Goal: Entertainment & Leisure: Consume media (video, audio)

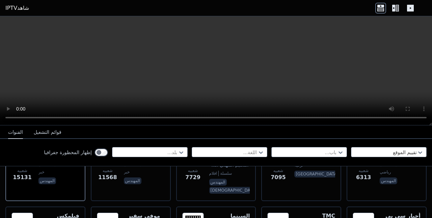
scroll to position [141, 0]
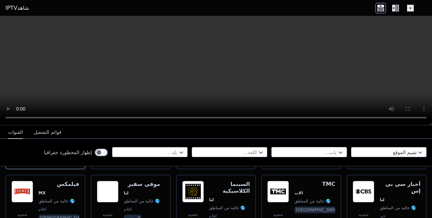
click at [301, 152] on div at bounding box center [306, 152] width 61 height 7
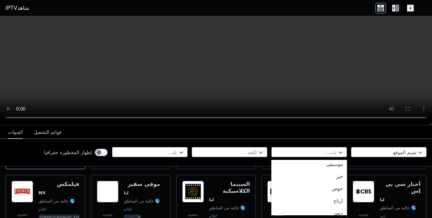
scroll to position [275, 0]
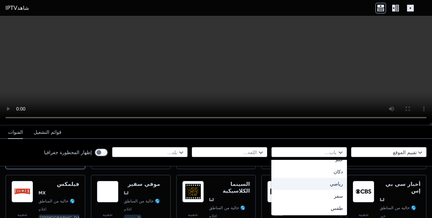
click at [327, 183] on div "رياضي" at bounding box center [310, 184] width 76 height 12
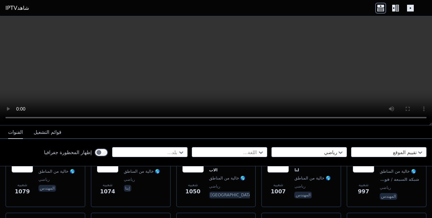
scroll to position [296, 0]
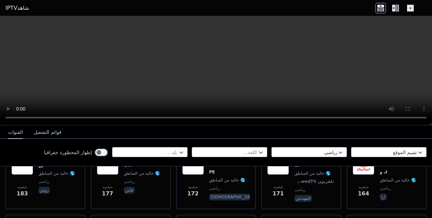
scroll to position [979, 0]
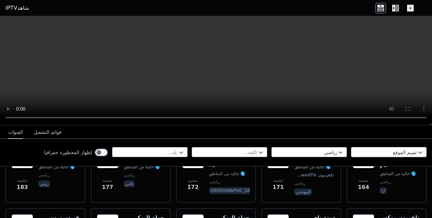
click at [386, 149] on div at bounding box center [386, 152] width 61 height 7
